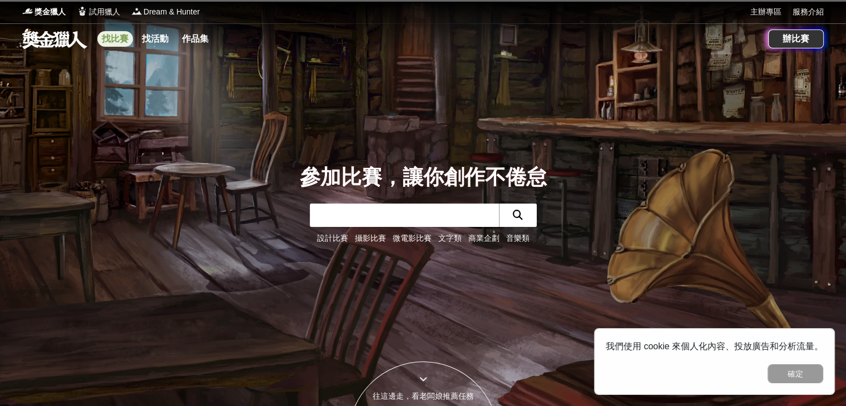
click at [116, 45] on link "找比賽" at bounding box center [115, 39] width 36 height 16
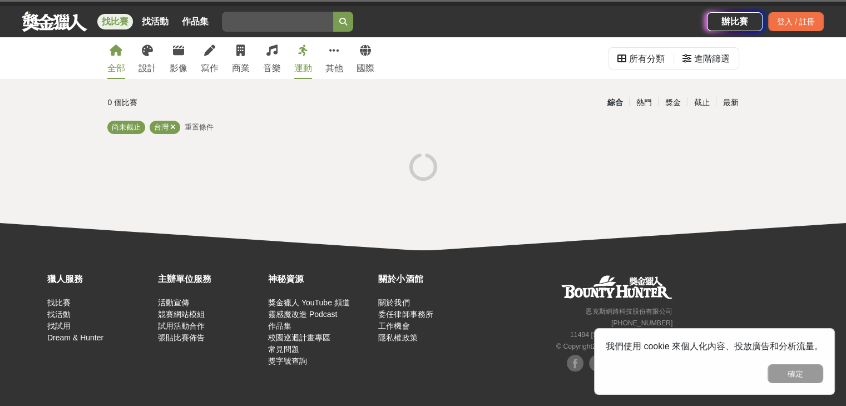
scroll to position [17, 0]
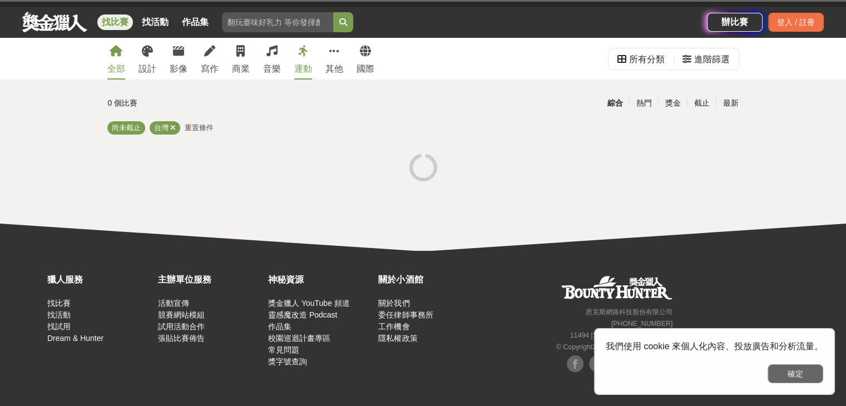
click at [808, 376] on button "確定" at bounding box center [796, 373] width 56 height 19
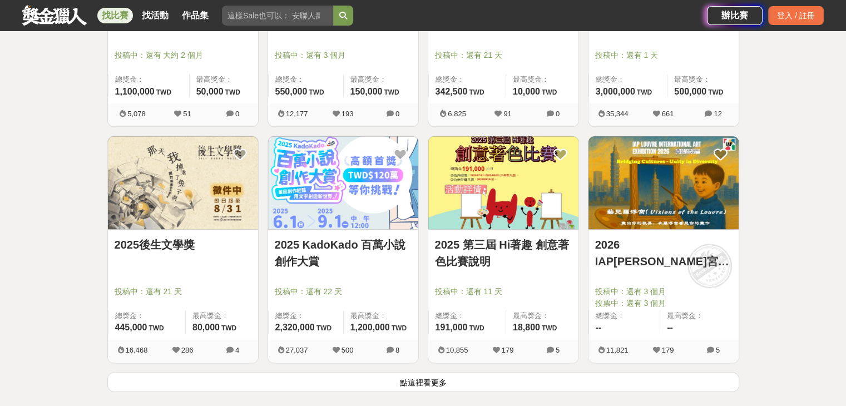
scroll to position [1289, 0]
click at [459, 377] on button "點這裡看更多" at bounding box center [423, 381] width 632 height 19
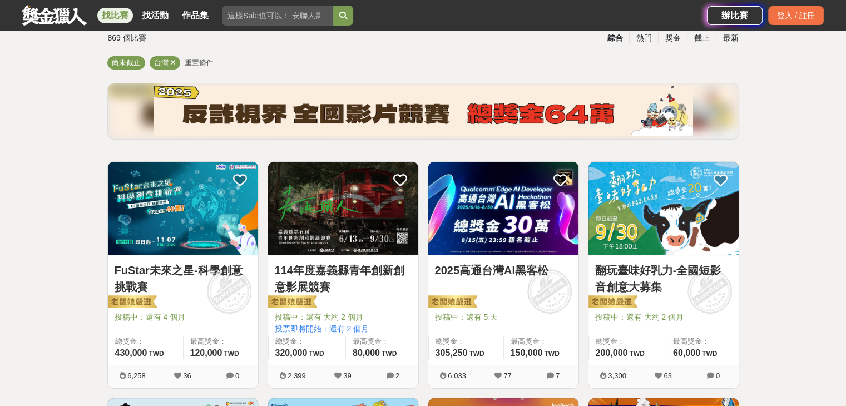
scroll to position [77, 0]
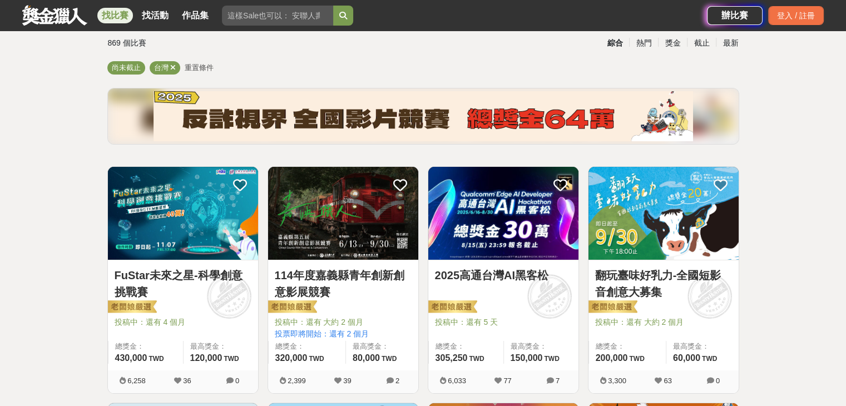
click at [158, 237] on img at bounding box center [183, 213] width 150 height 93
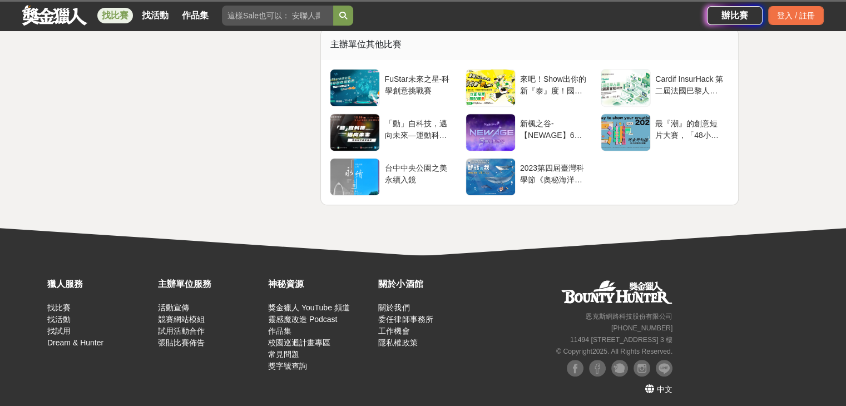
scroll to position [4674, 0]
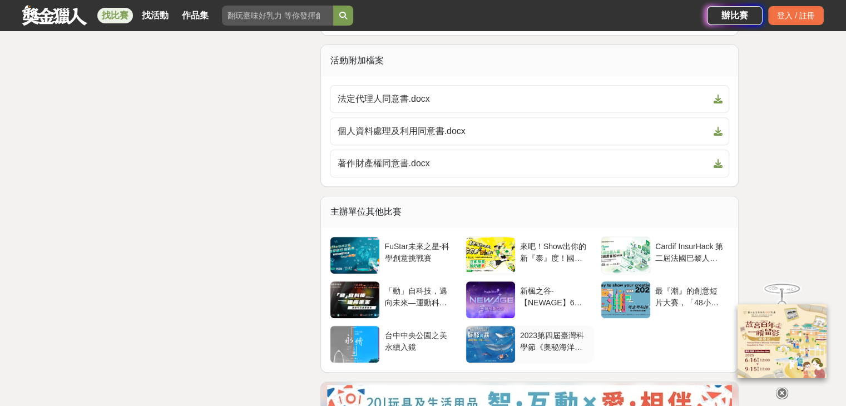
click at [520, 330] on div "2023第四屆臺灣科學節《奧秘海洋》徵文暨繪圖活動" at bounding box center [555, 340] width 70 height 21
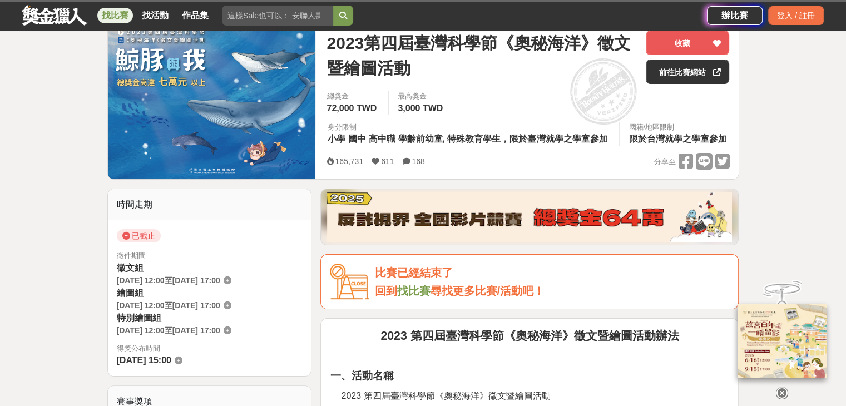
scroll to position [149, 0]
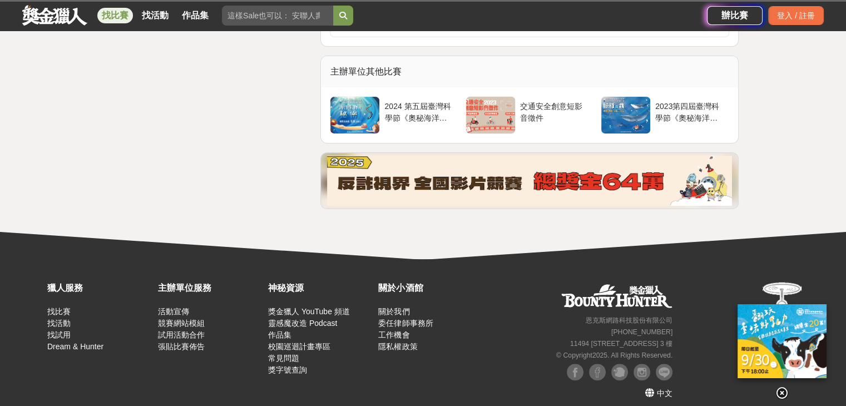
scroll to position [4473, 0]
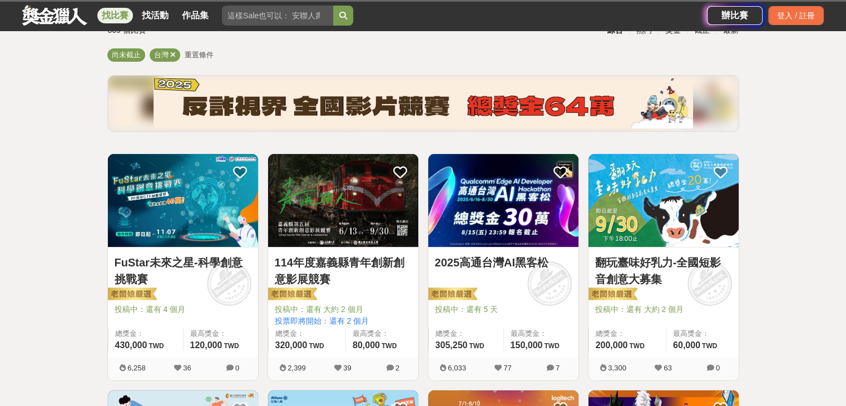
scroll to position [77, 0]
